Goal: Task Accomplishment & Management: Use online tool/utility

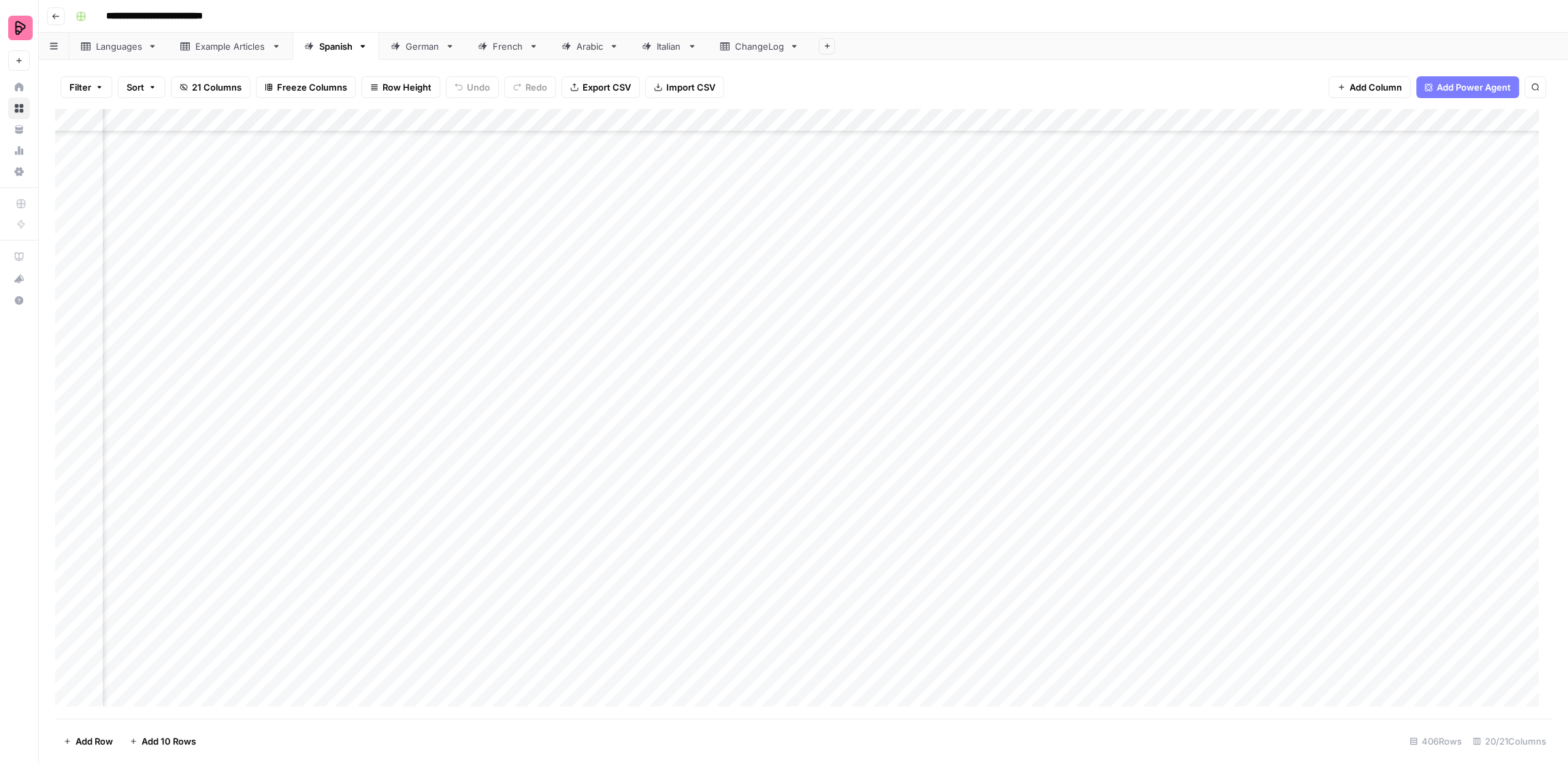
scroll to position [8547, 532]
click at [979, 505] on div "Add Column" at bounding box center [803, 414] width 1496 height 609
click at [981, 484] on div "Add Column" at bounding box center [803, 414] width 1496 height 609
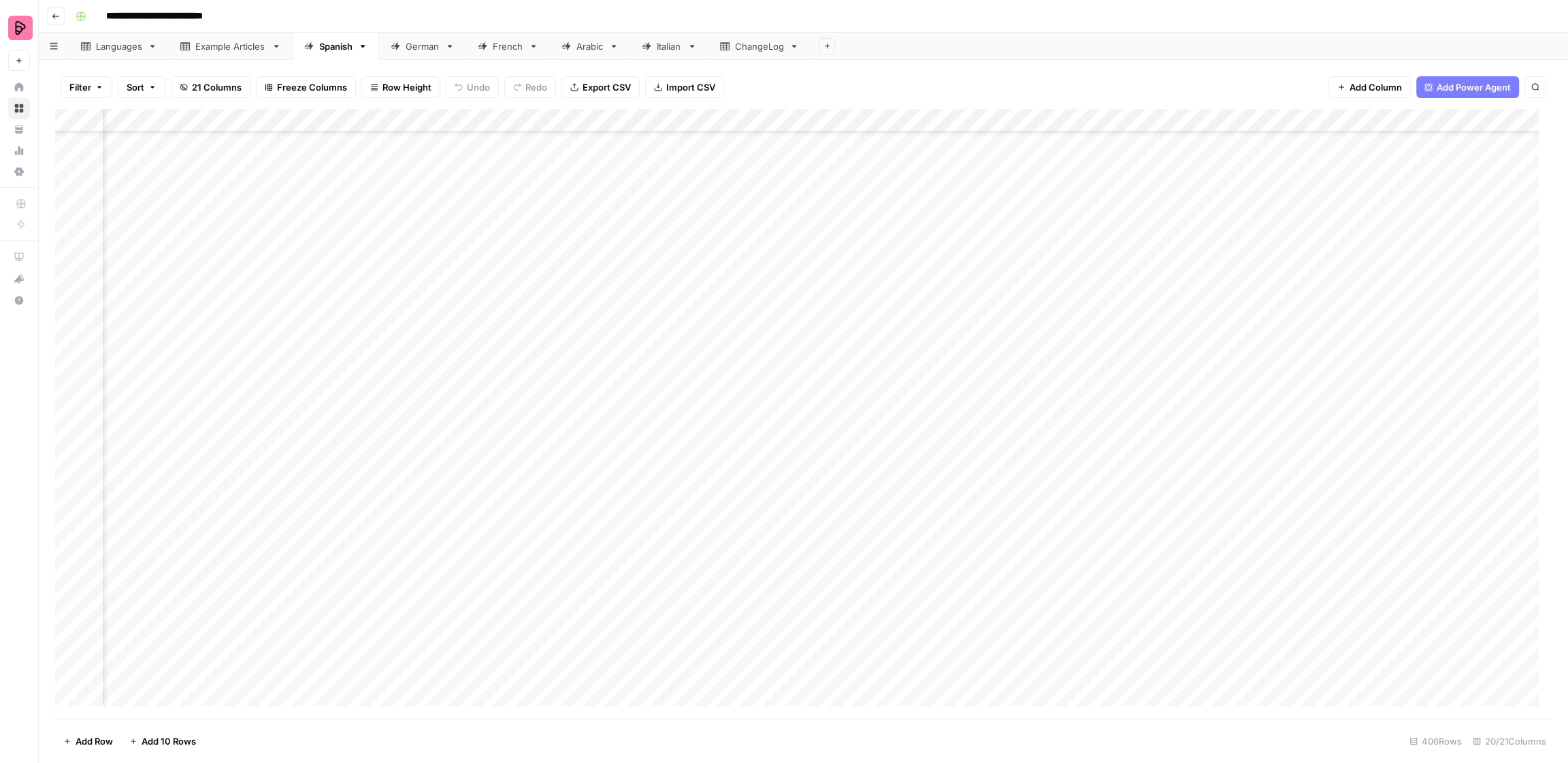
click at [981, 484] on div "Add Column" at bounding box center [803, 414] width 1496 height 609
click at [983, 463] on div "Add Column" at bounding box center [803, 414] width 1496 height 609
click at [978, 366] on div "Add Column" at bounding box center [803, 414] width 1496 height 609
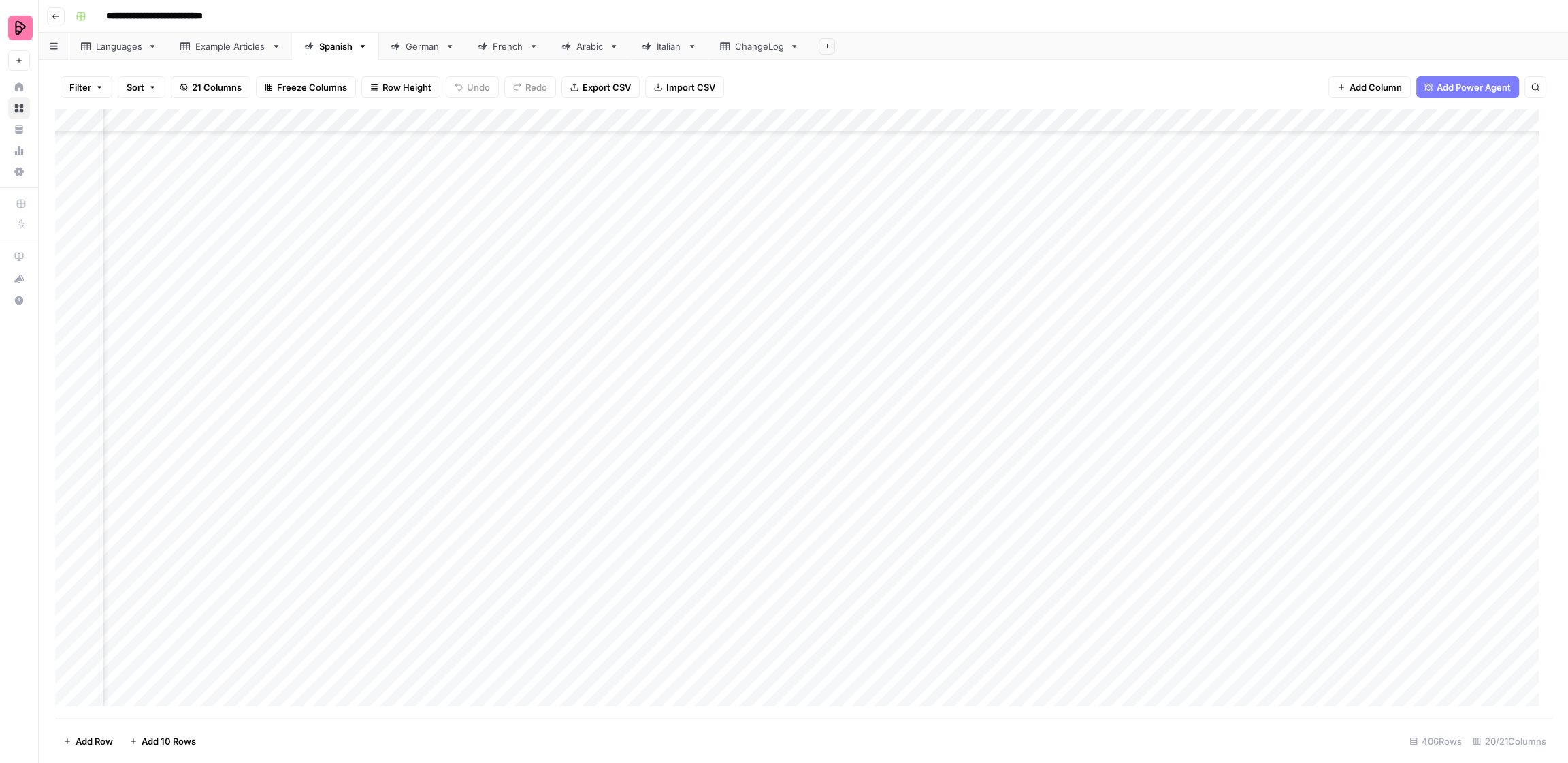
click at [944, 580] on div "Add Column" at bounding box center [803, 414] width 1496 height 609
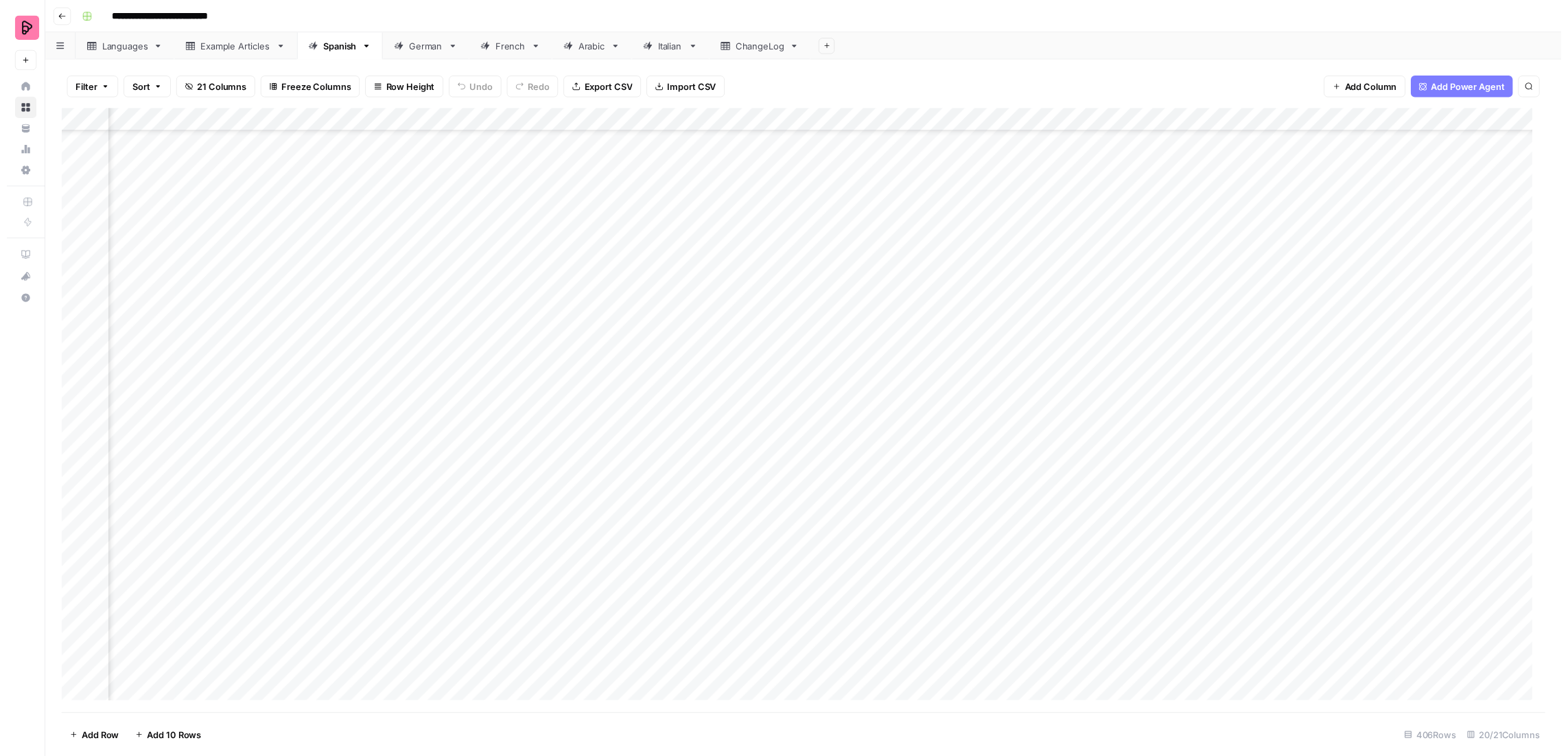
scroll to position [8522, 832]
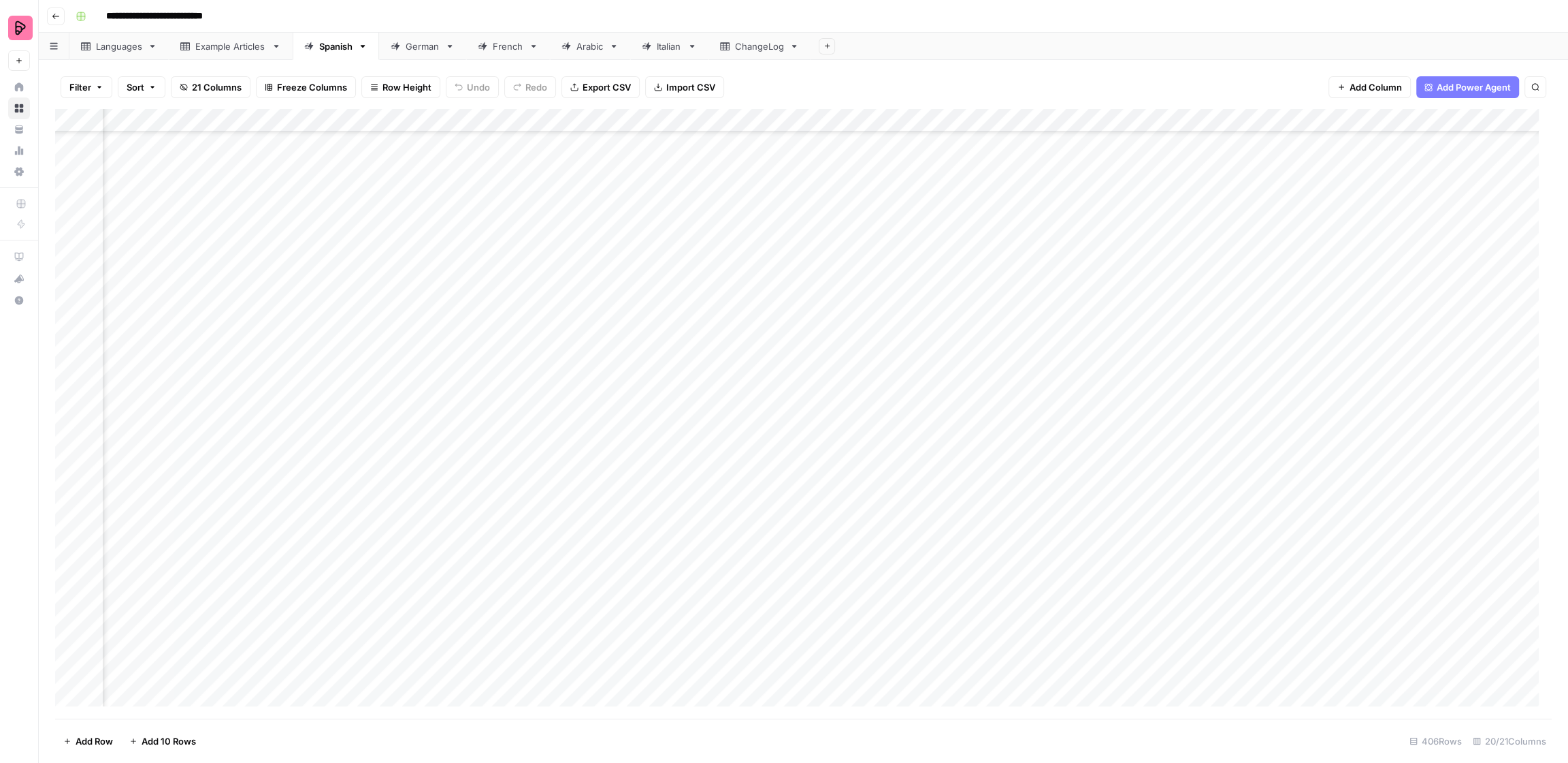
click at [965, 485] on div "Add Column" at bounding box center [803, 414] width 1496 height 609
click at [1085, 497] on textarea "**********" at bounding box center [1056, 509] width 272 height 60
click at [248, 45] on div "Example Articles" at bounding box center [230, 46] width 71 height 13
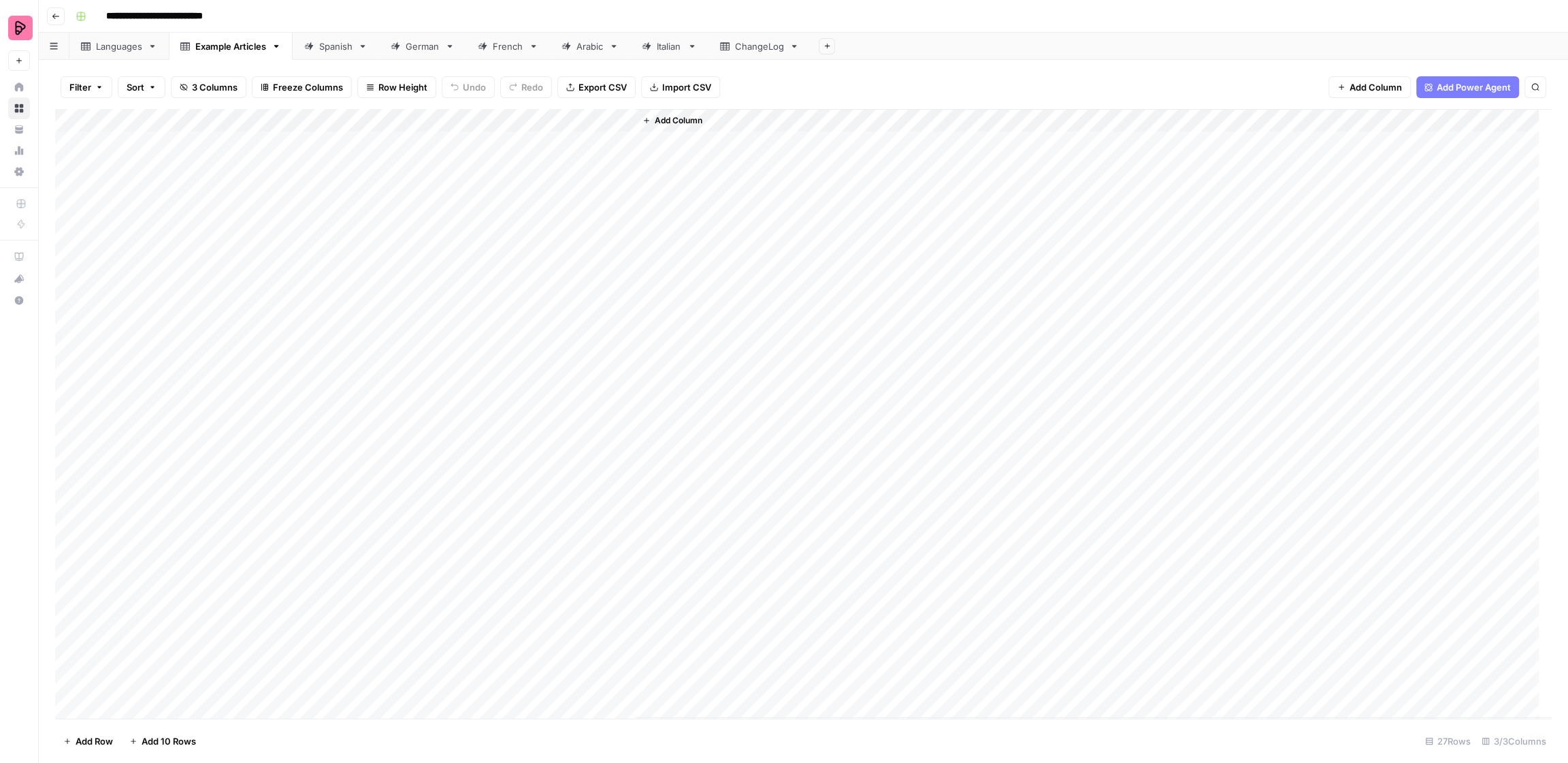
click at [123, 47] on div "Languages" at bounding box center [119, 46] width 46 height 13
click at [1001, 264] on div "Add Column" at bounding box center [803, 414] width 1496 height 609
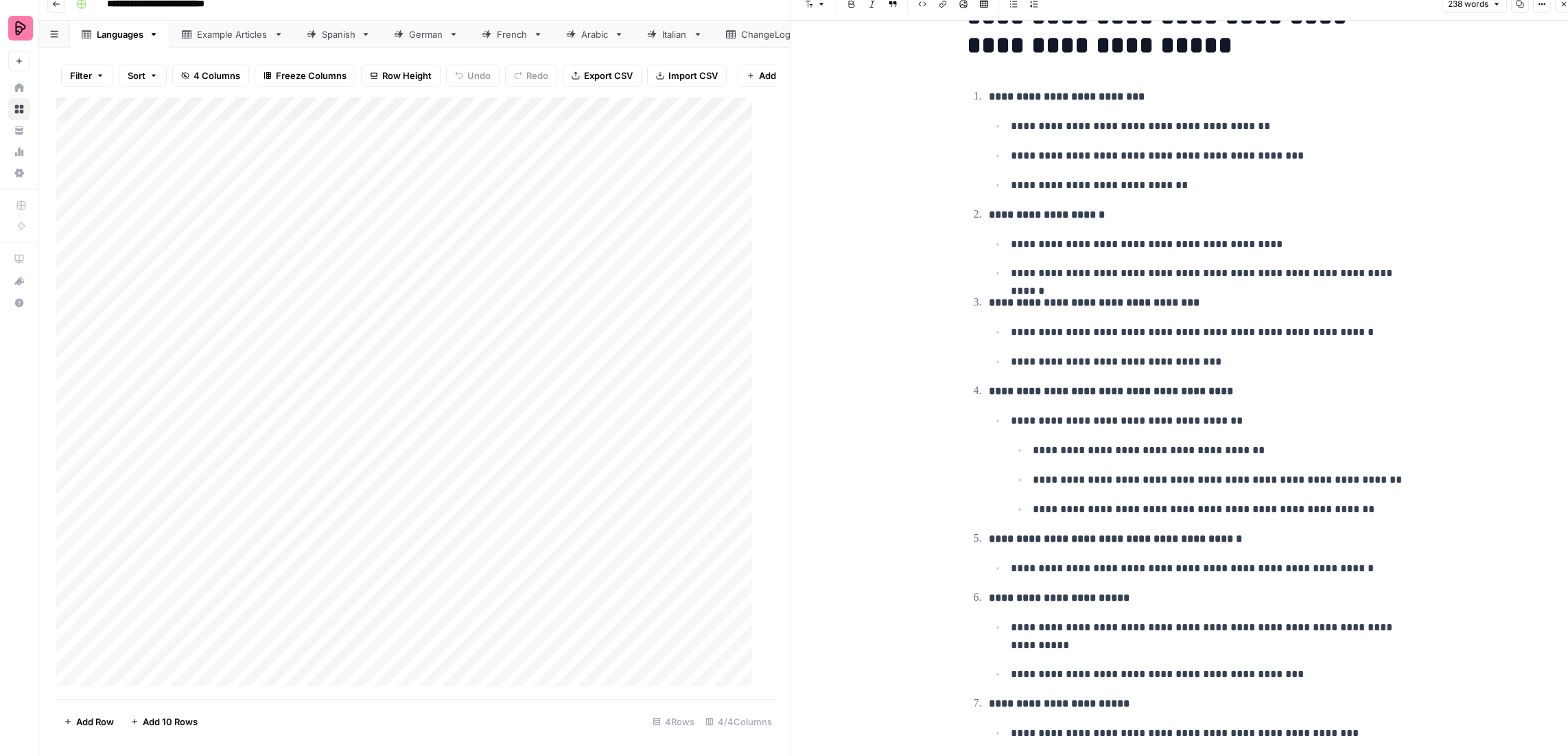
scroll to position [342, 0]
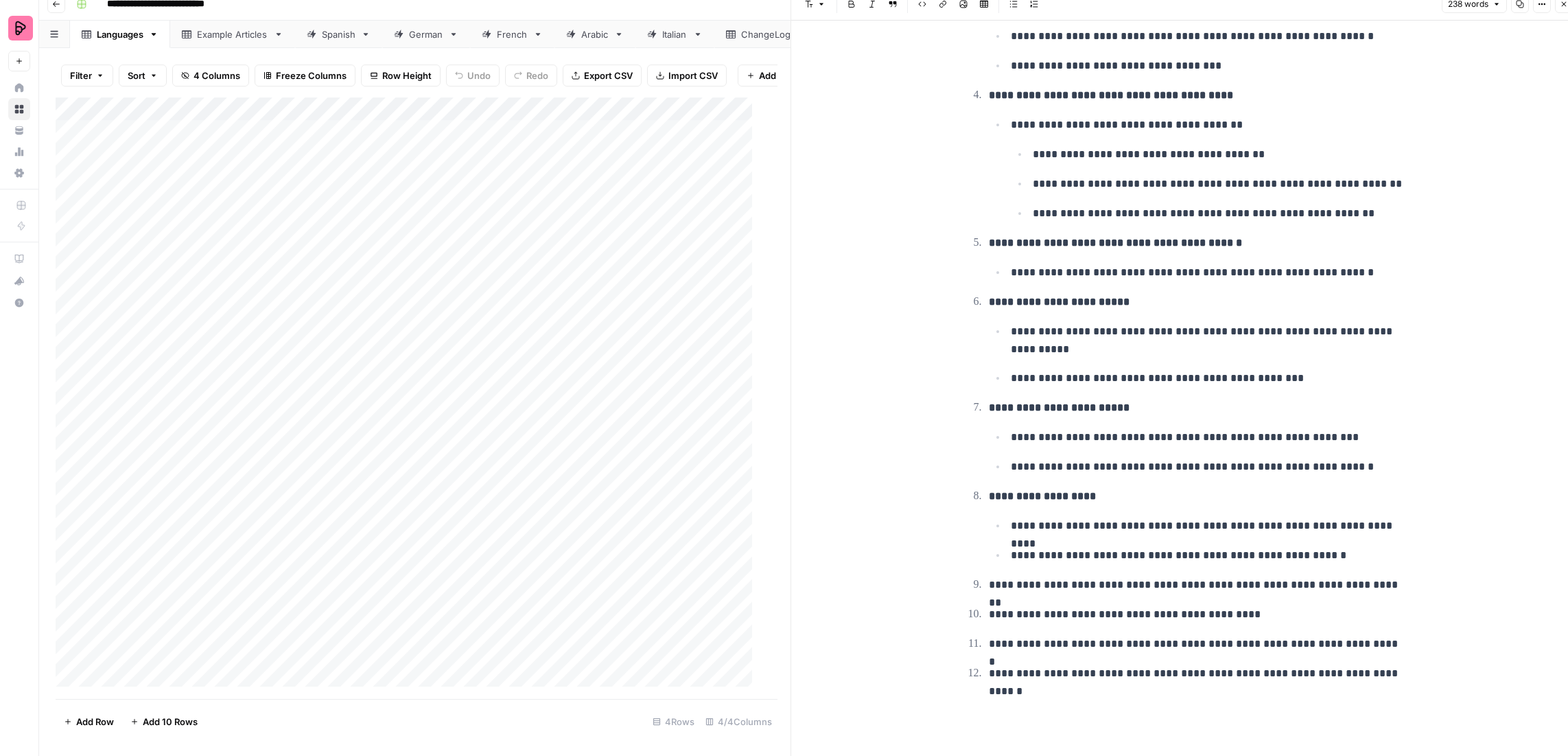
click at [1411, 666] on div "**********" at bounding box center [1185, 220] width 790 height 1084
click at [1389, 670] on p "**********" at bounding box center [1197, 673] width 417 height 18
drag, startPoint x: 1085, startPoint y: 695, endPoint x: 984, endPoint y: 696, distance: 101.0
click at [989, 696] on p "**********" at bounding box center [1197, 702] width 417 height 18
click at [1276, 693] on p "**********" at bounding box center [1197, 702] width 417 height 18
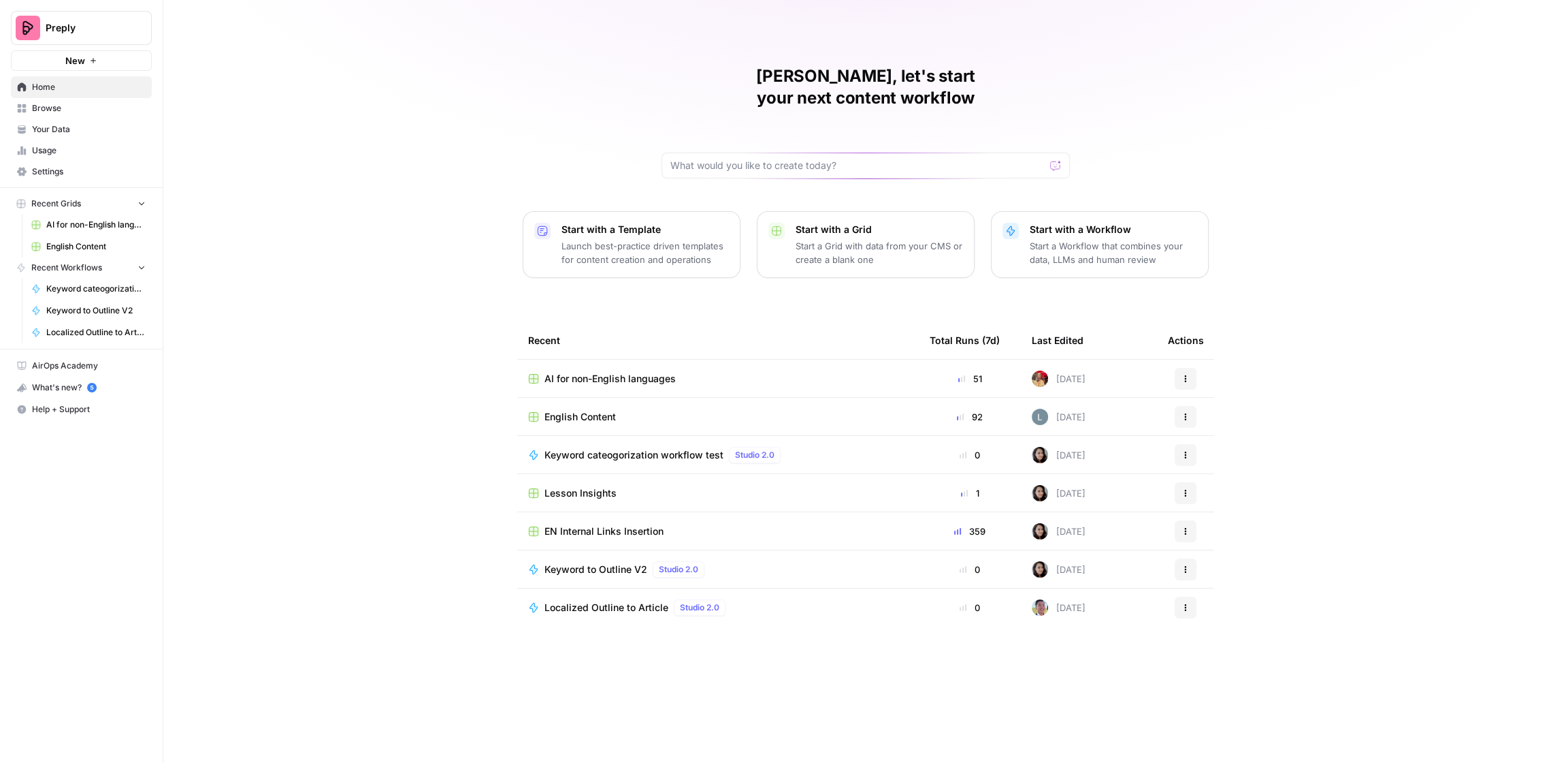
click at [94, 124] on span "Your Data" at bounding box center [89, 129] width 114 height 12
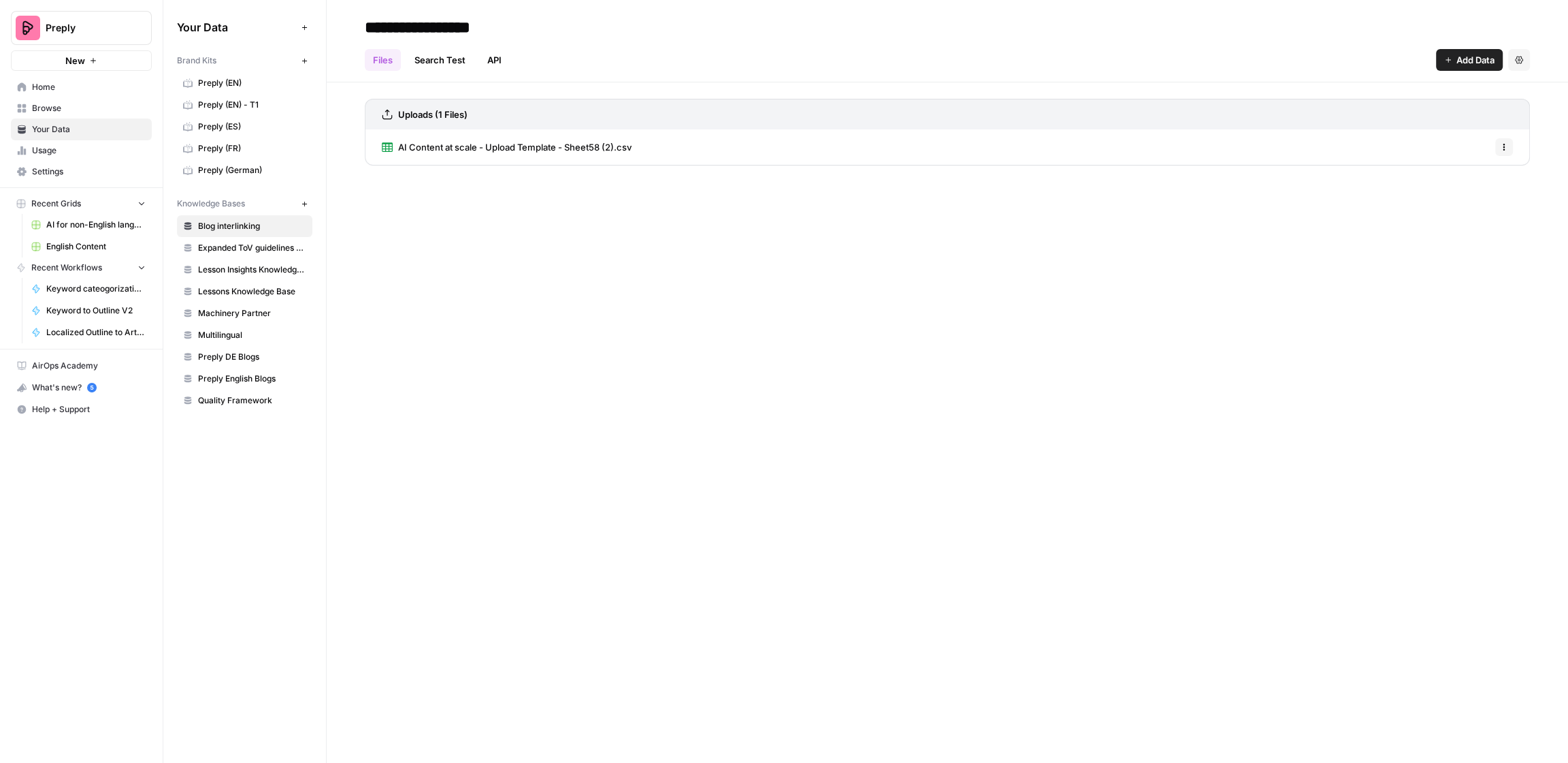
click at [232, 164] on span "Preply (German)" at bounding box center [251, 170] width 108 height 12
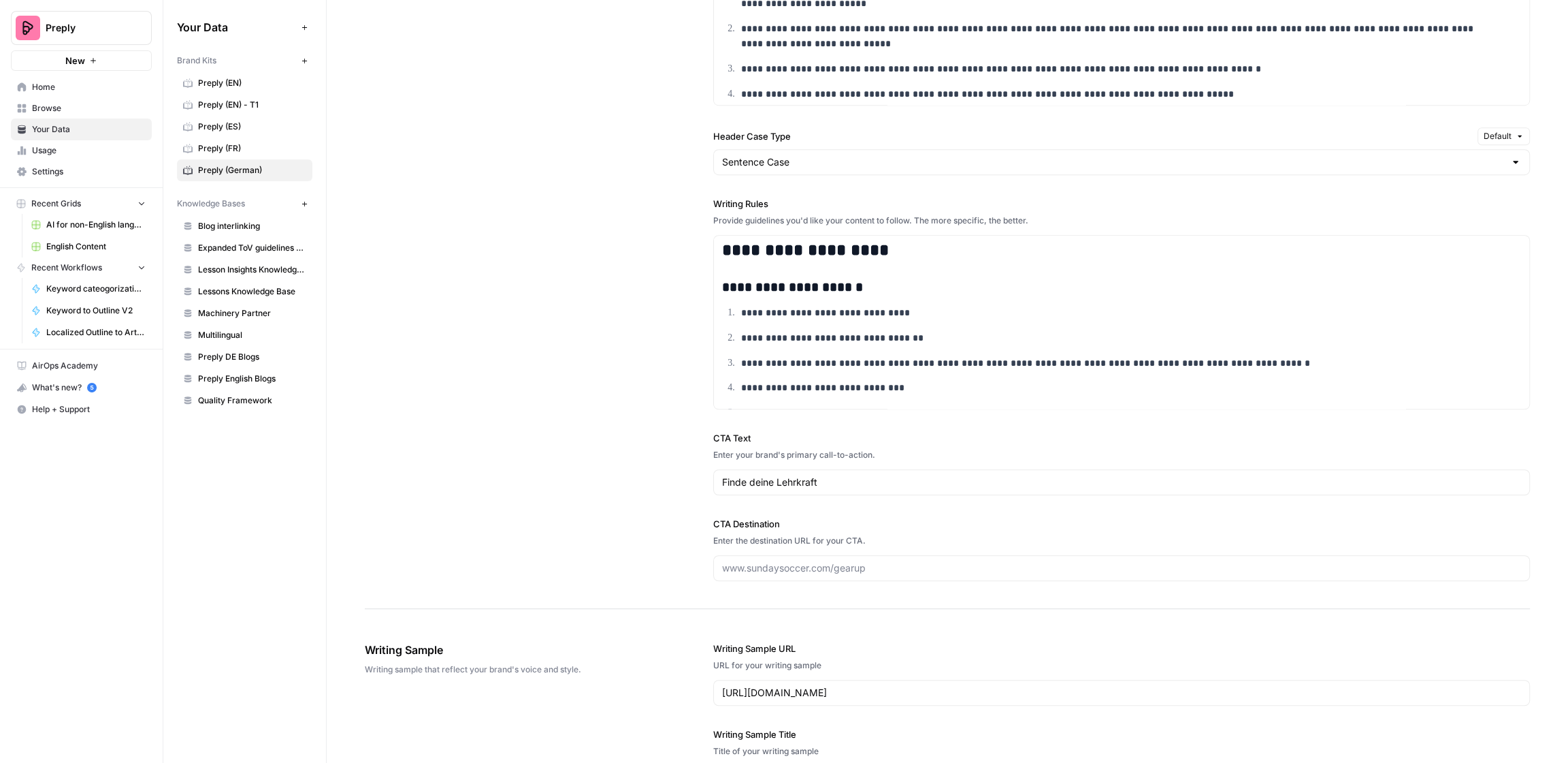
scroll to position [1264, 0]
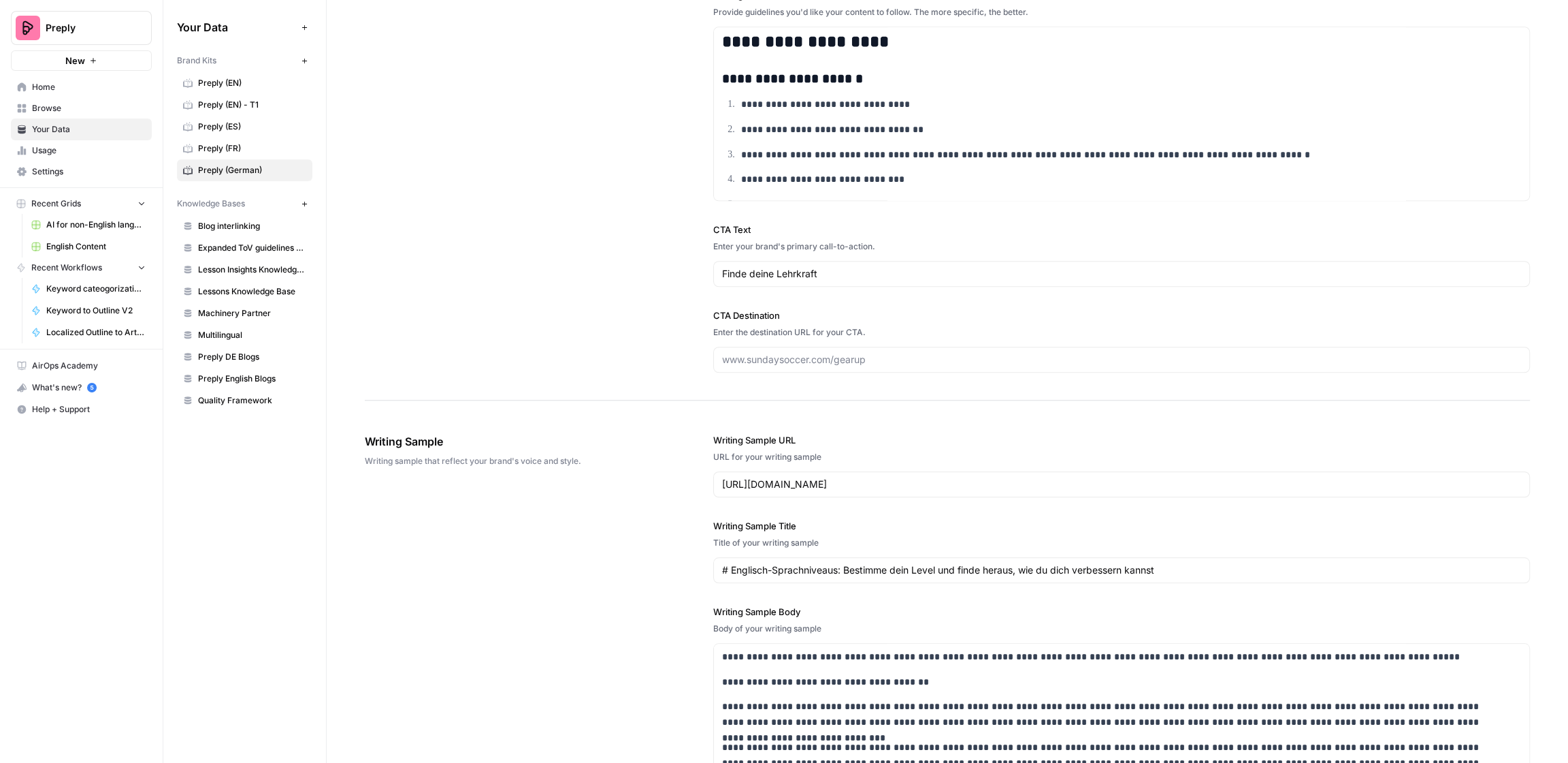
click at [242, 82] on span "Preply (EN)" at bounding box center [251, 83] width 108 height 12
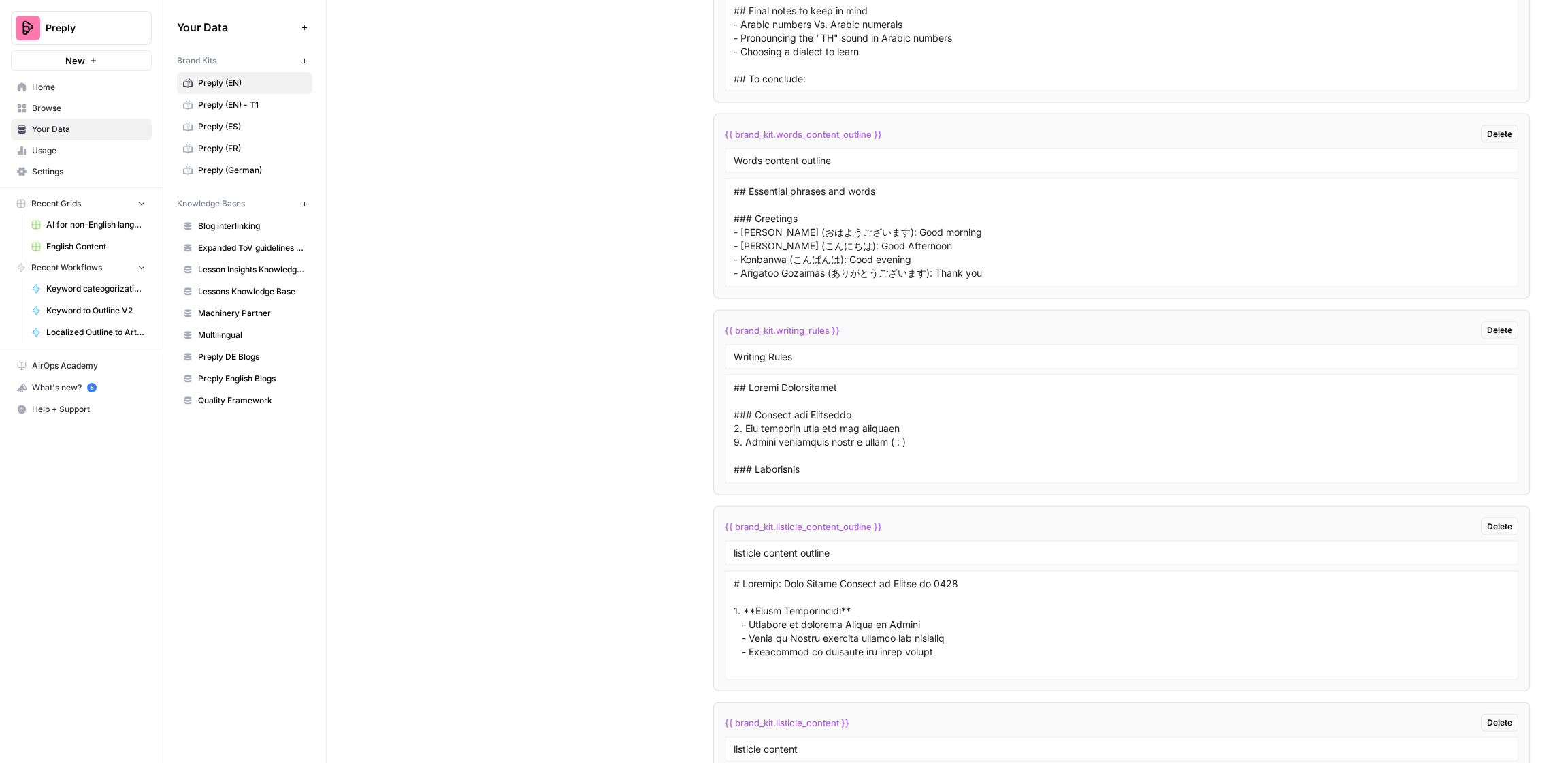
scroll to position [3538, 0]
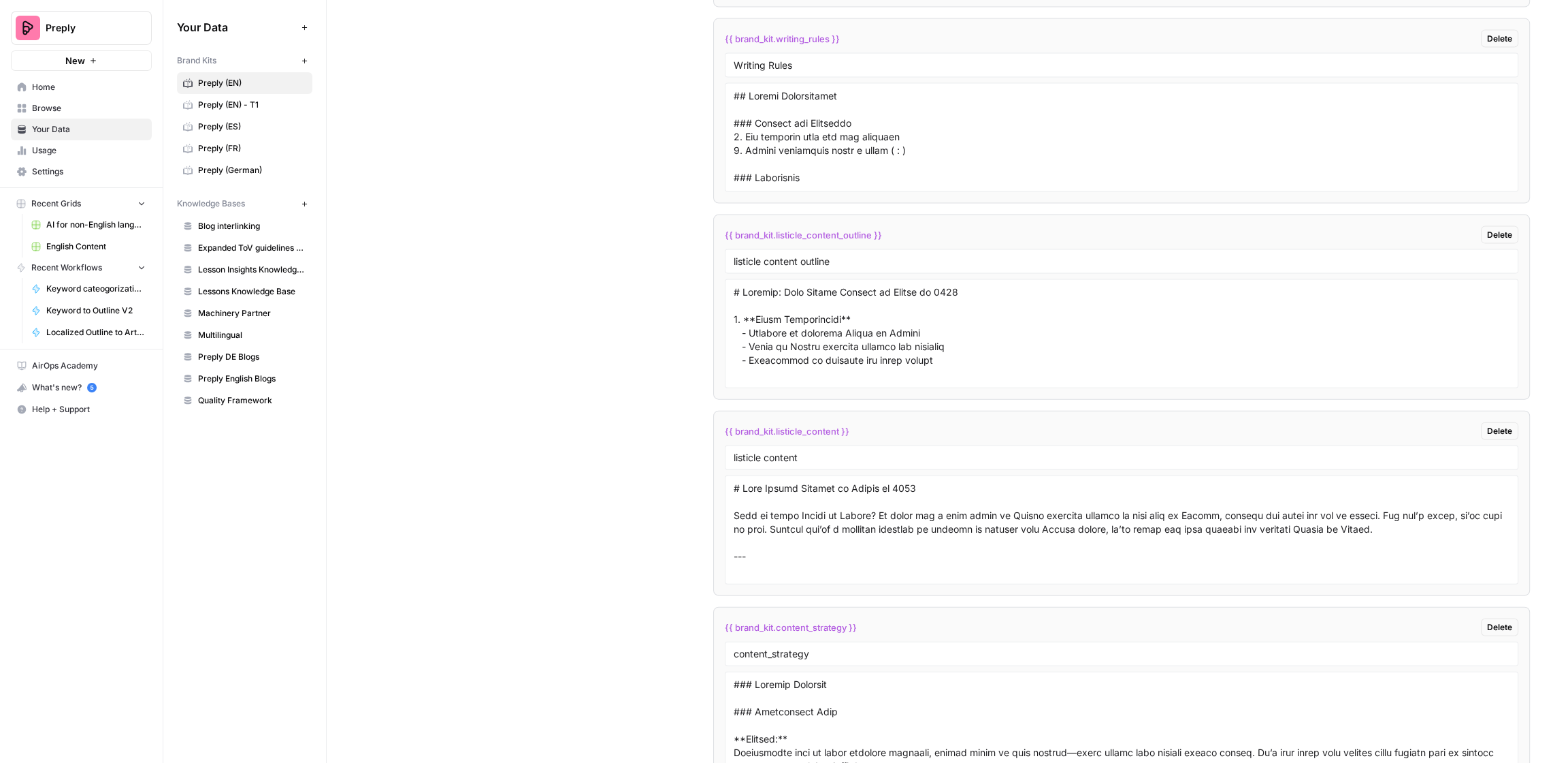
click at [239, 329] on span "Multilingual" at bounding box center [251, 334] width 108 height 12
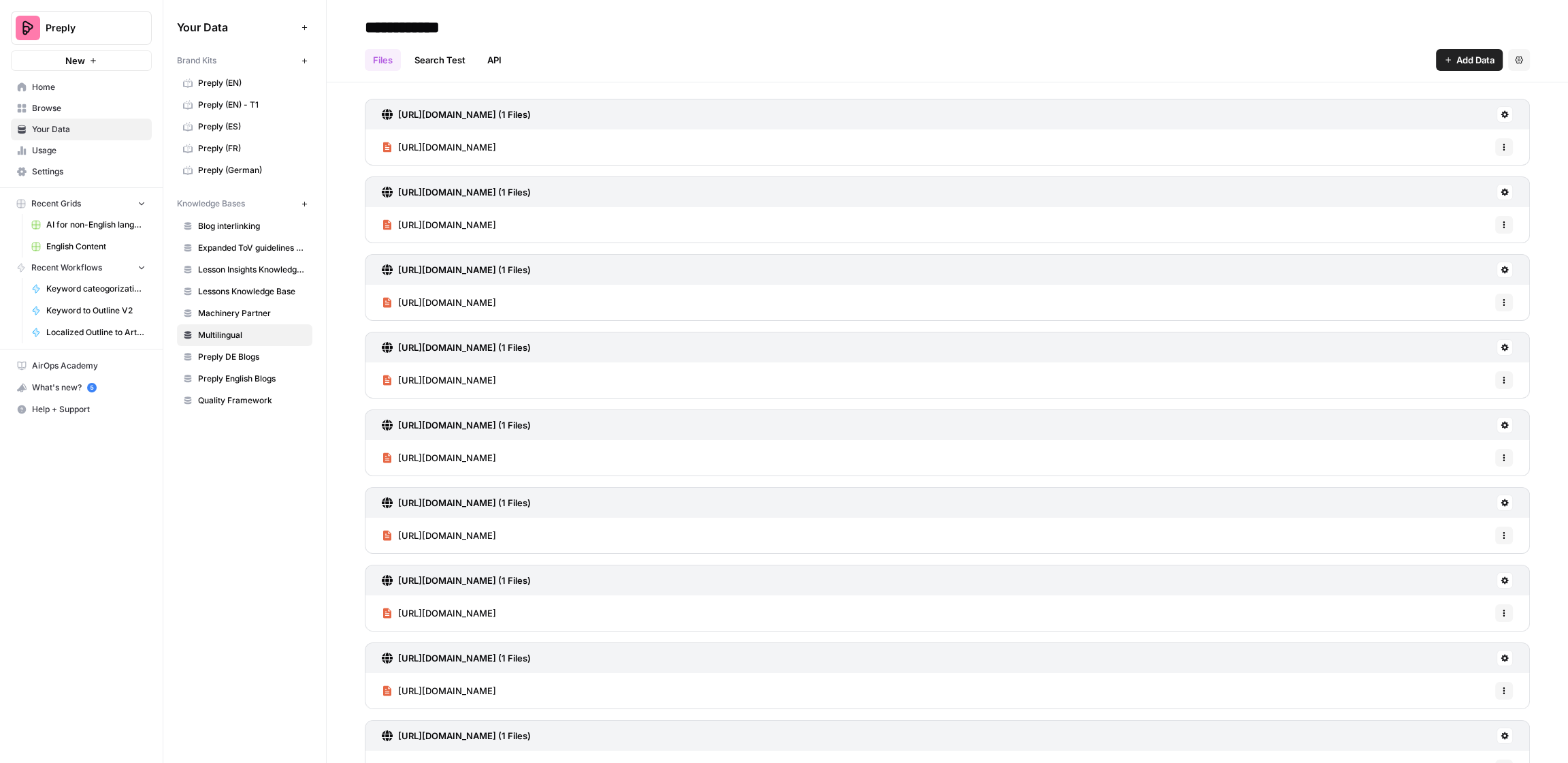
click at [257, 82] on span "Preply (EN)" at bounding box center [251, 83] width 108 height 12
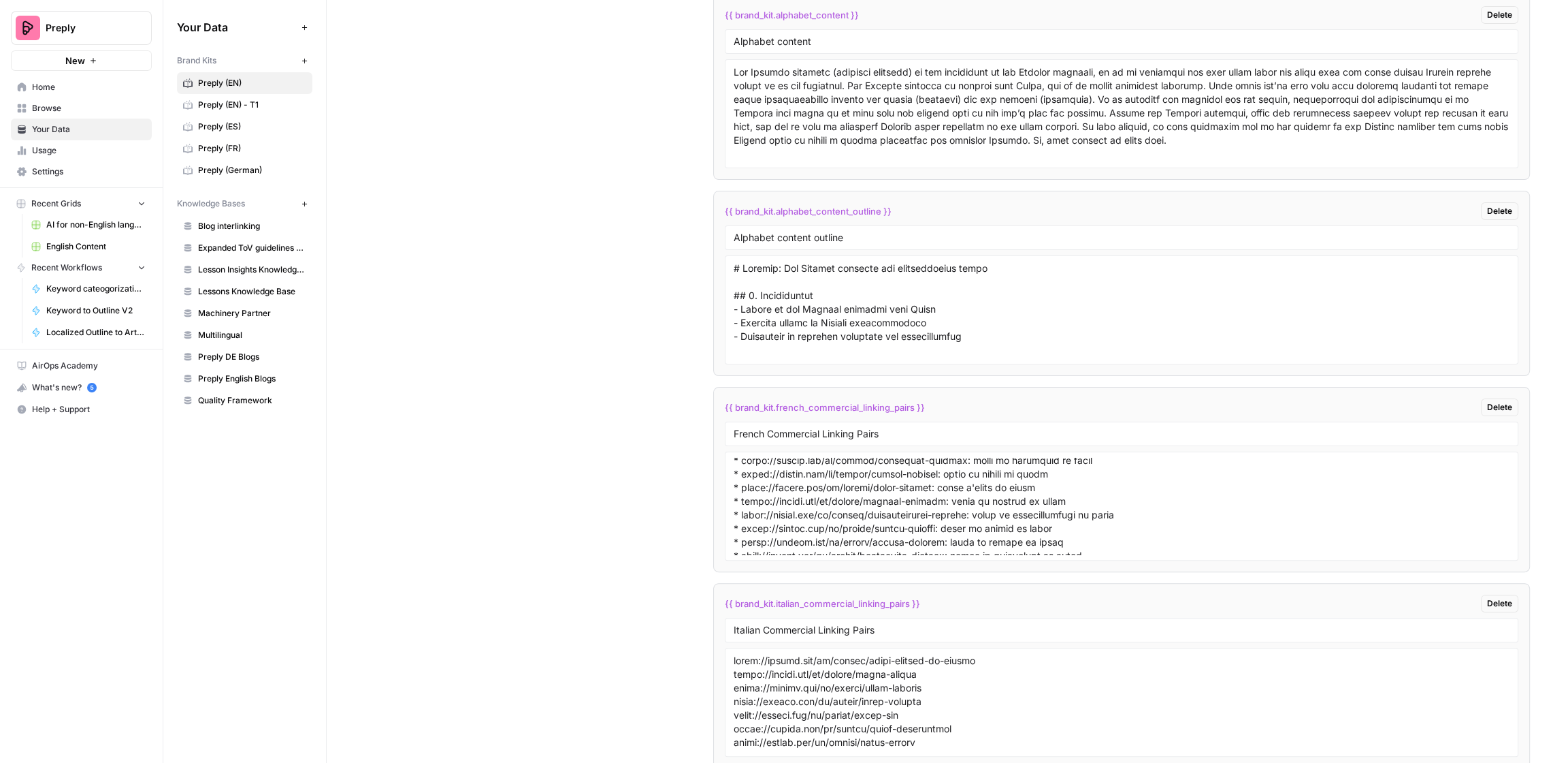
scroll to position [6494, 0]
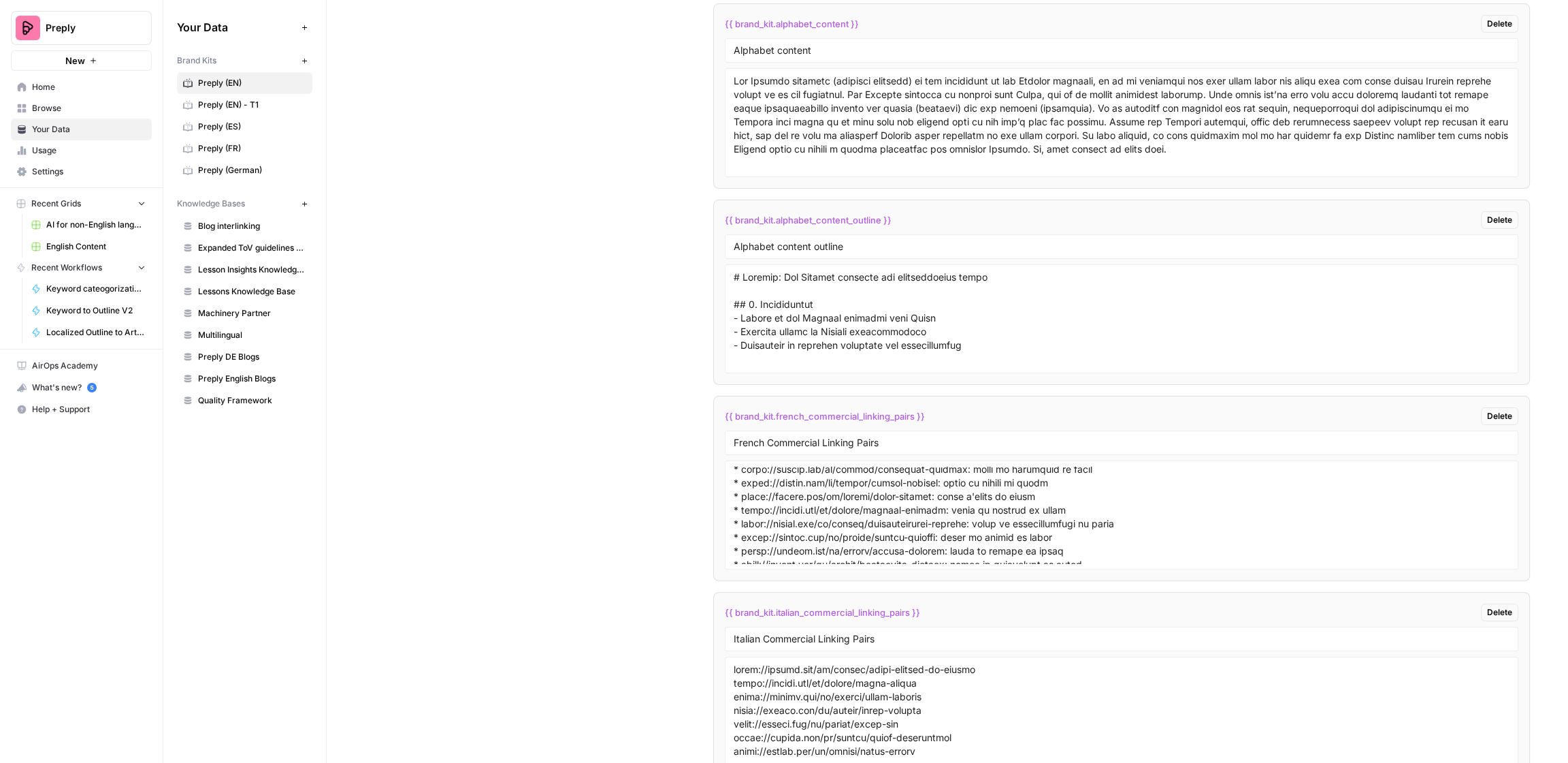
click at [890, 430] on div "French Commercial Linking Pairs" at bounding box center [1122, 443] width 794 height 24
click at [883, 436] on input "French Commercial Linking Pairs" at bounding box center [1122, 442] width 776 height 12
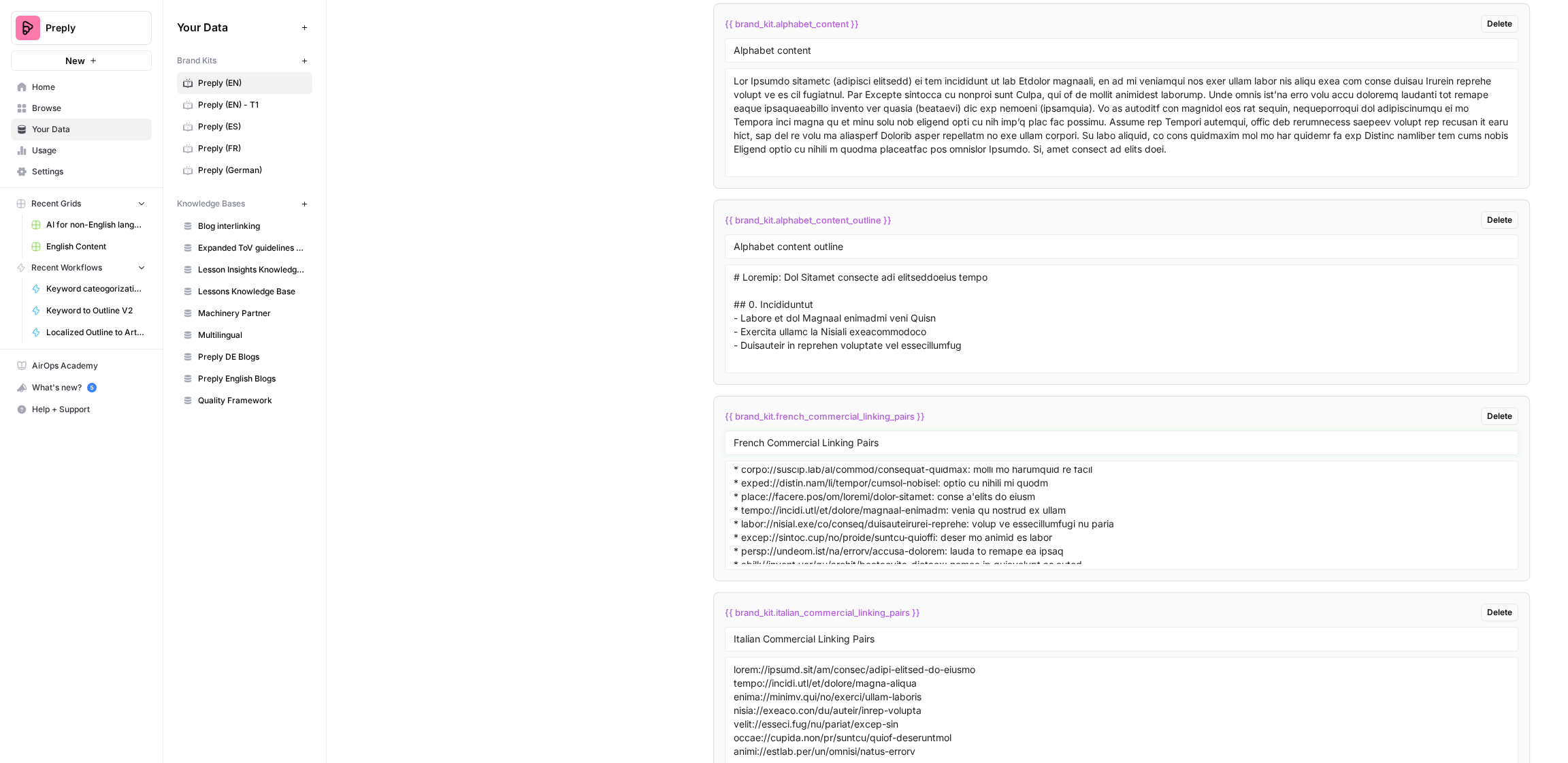
click at [883, 436] on input "French Commercial Linking Pairs" at bounding box center [1122, 442] width 776 height 12
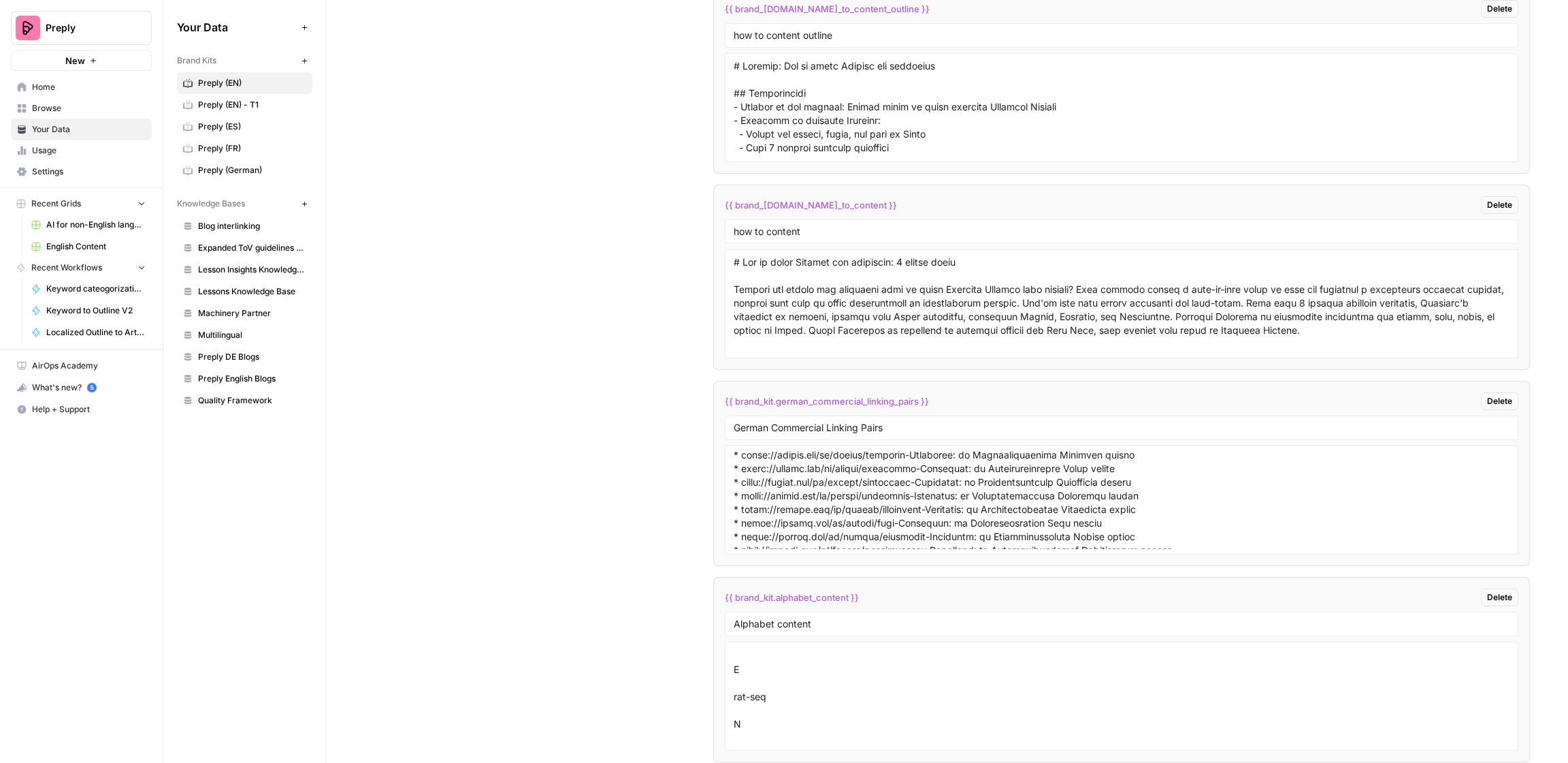
scroll to position [313, 0]
click at [848, 451] on textarea at bounding box center [1122, 499] width 776 height 97
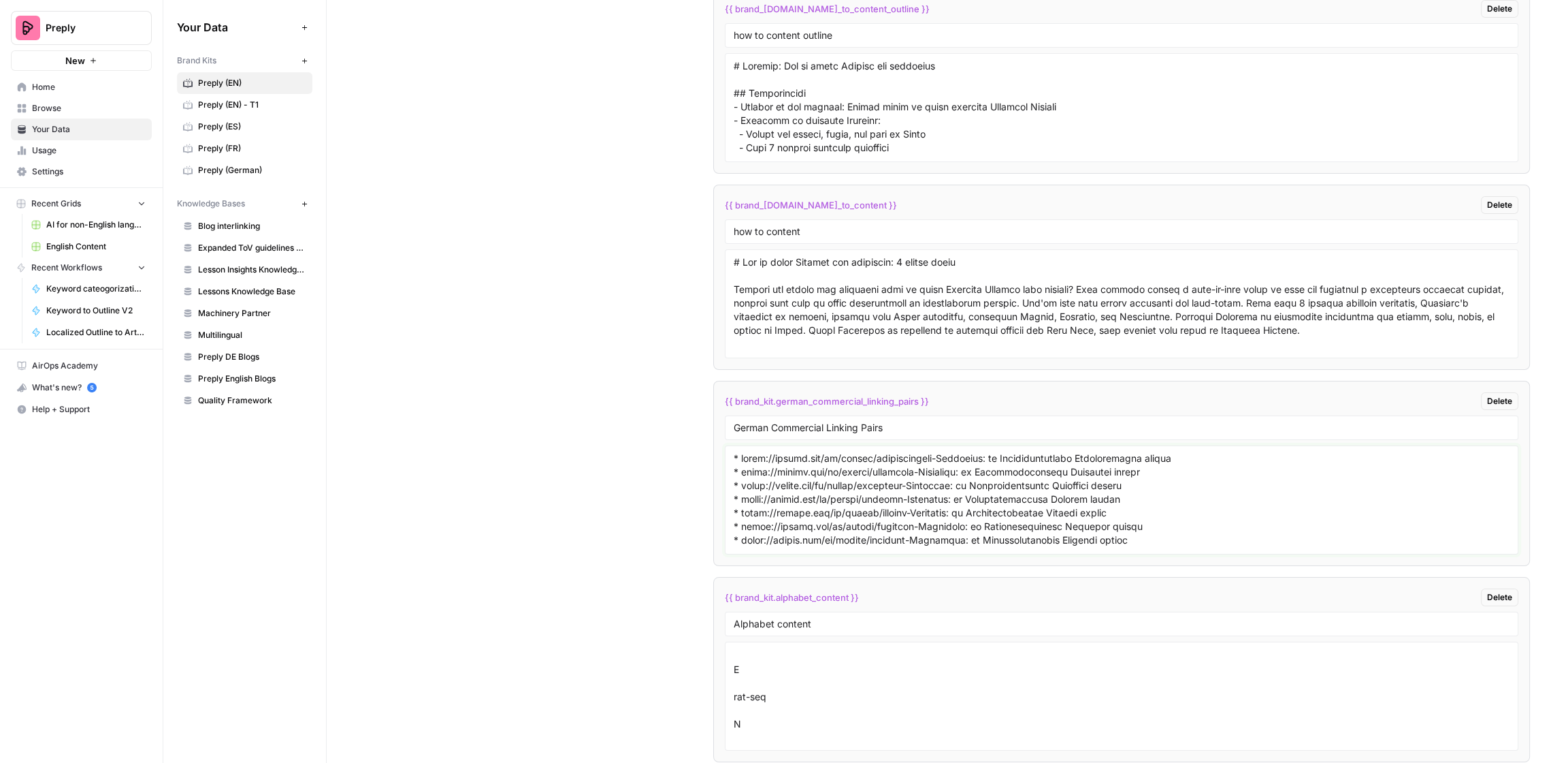
drag, startPoint x: 1152, startPoint y: 507, endPoint x: 698, endPoint y: 413, distance: 463.6
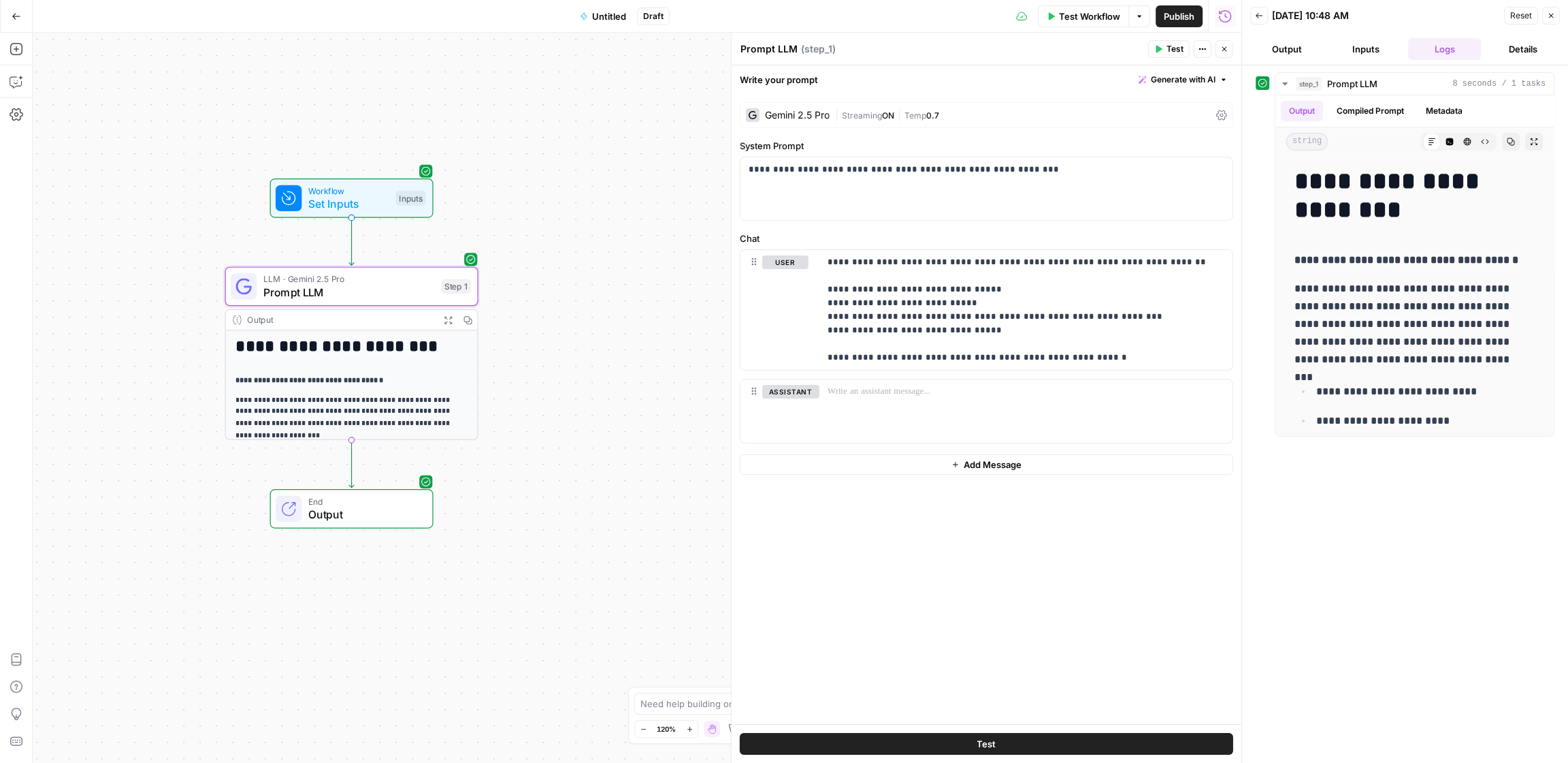
scroll to position [38, 0]
